Goal: Transaction & Acquisition: Purchase product/service

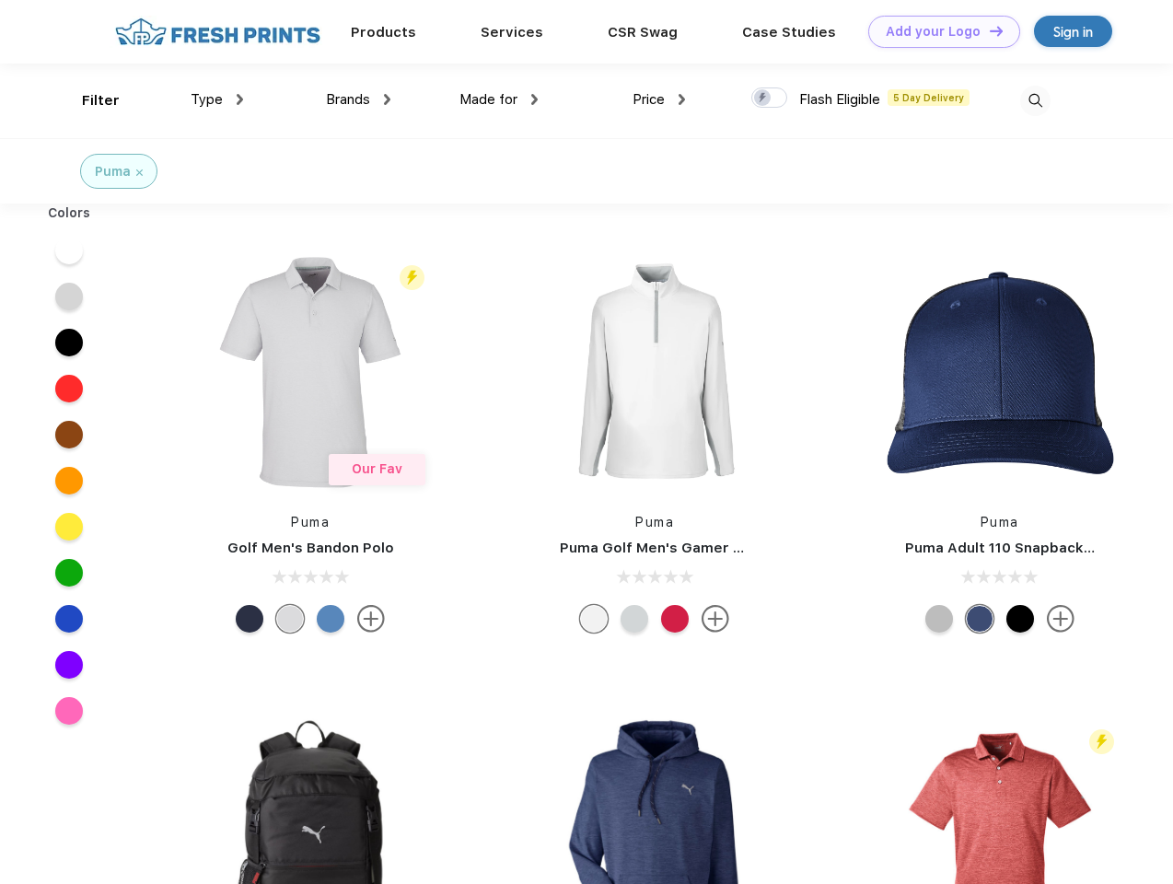
click at [938, 31] on link "Add your Logo Design Tool" at bounding box center [944, 32] width 152 height 32
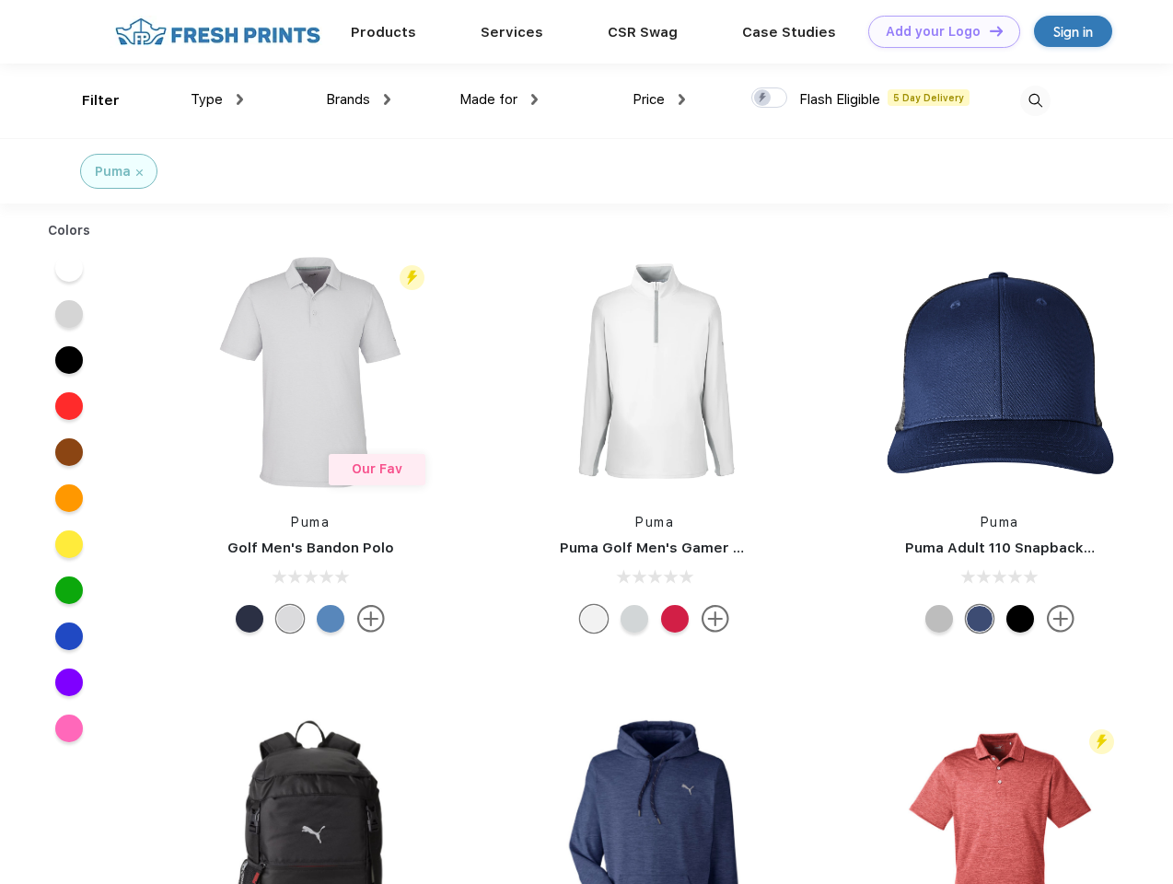
click at [0, 0] on div "Design Tool" at bounding box center [0, 0] width 0 height 0
click at [988, 30] on link "Add your Logo Design Tool" at bounding box center [944, 32] width 152 height 32
click at [88, 100] on div "Filter" at bounding box center [101, 100] width 38 height 21
click at [217, 99] on span "Type" at bounding box center [207, 99] width 32 height 17
click at [358, 99] on span "Brands" at bounding box center [348, 99] width 44 height 17
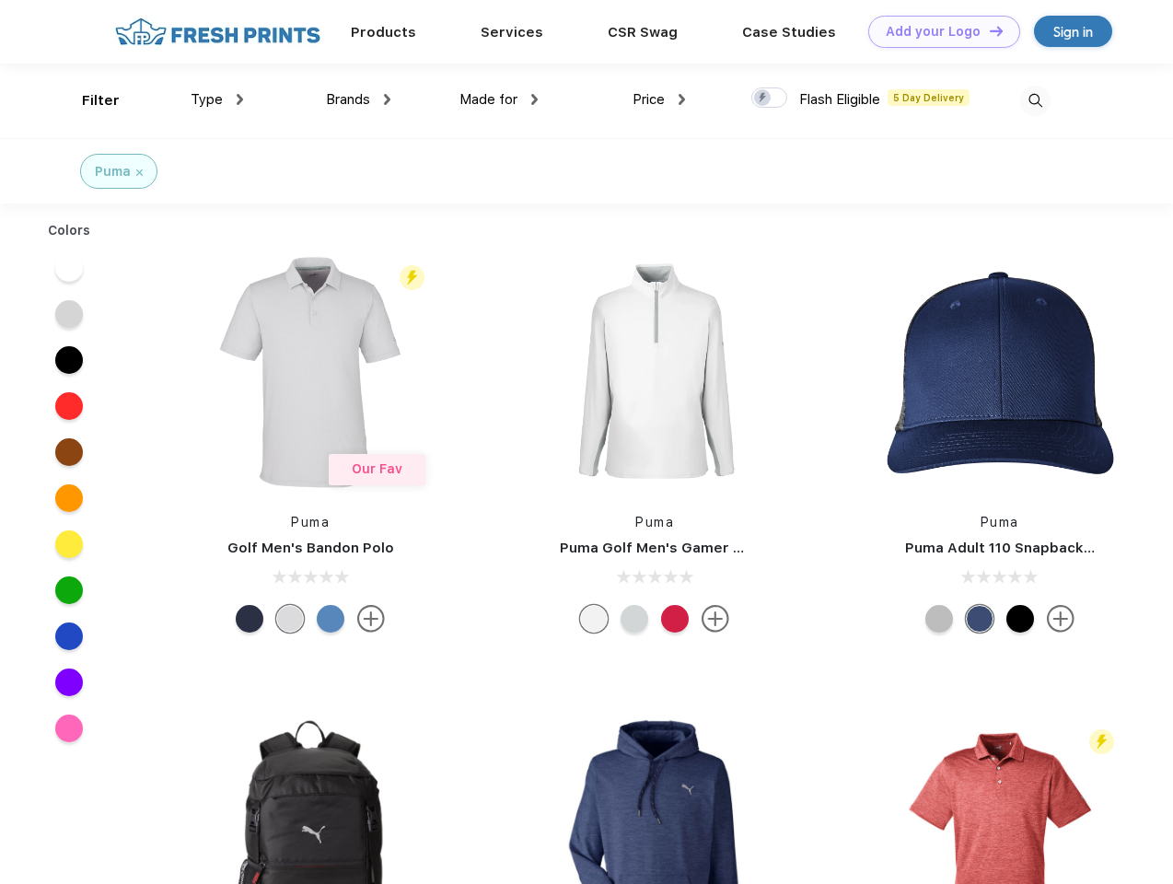
click at [499, 99] on span "Made for" at bounding box center [489, 99] width 58 height 17
click at [659, 99] on span "Price" at bounding box center [649, 99] width 32 height 17
click at [770, 99] on div at bounding box center [770, 97] width 36 height 20
click at [763, 99] on input "checkbox" at bounding box center [758, 93] width 12 height 12
click at [1035, 100] on img at bounding box center [1035, 101] width 30 height 30
